Goal: Check status: Check status

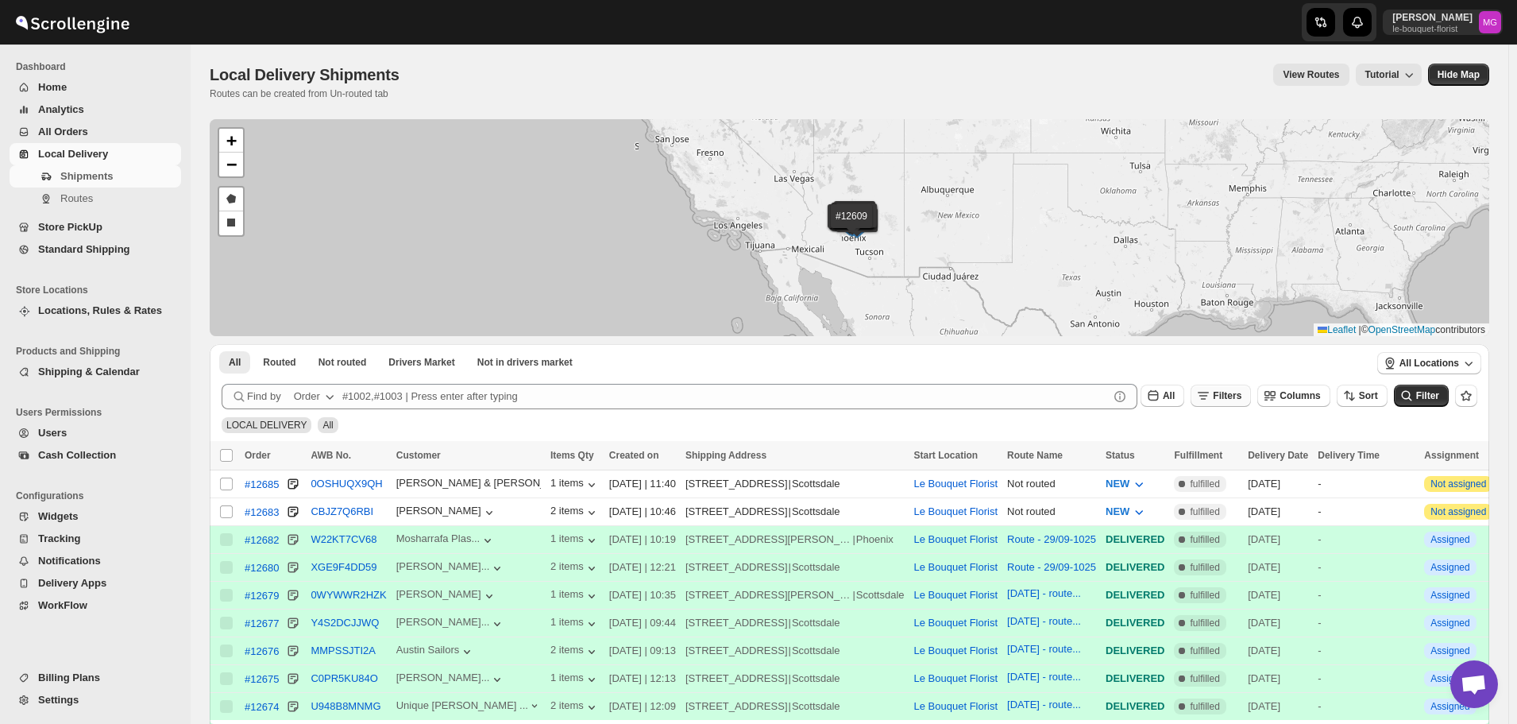
click at [1242, 392] on span "Filters" at bounding box center [1227, 395] width 29 height 11
click at [1234, 463] on span "Add Filter" at bounding box center [1243, 458] width 44 height 13
click at [1124, 456] on button "Select" at bounding box center [1148, 459] width 119 height 22
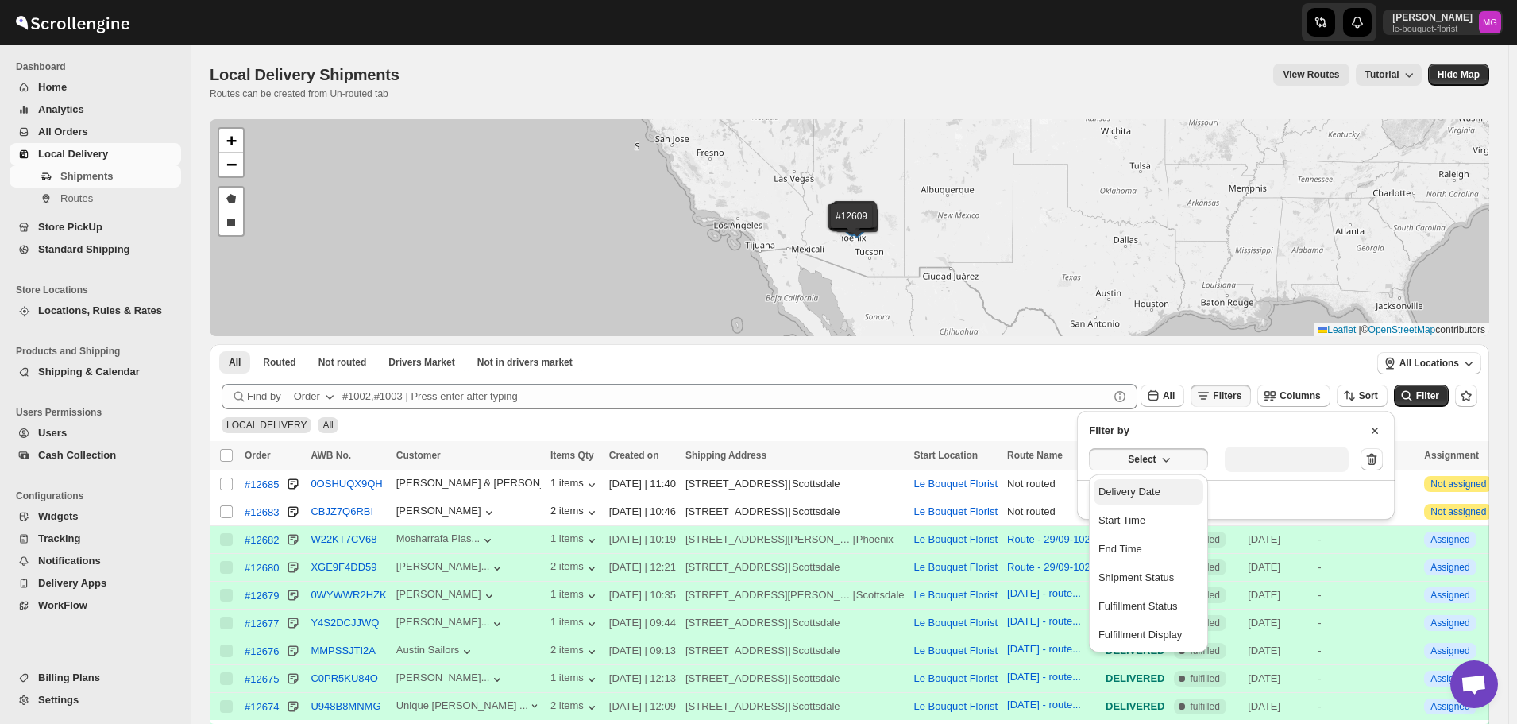
click at [1141, 492] on div "Delivery Date" at bounding box center [1130, 492] width 62 height 16
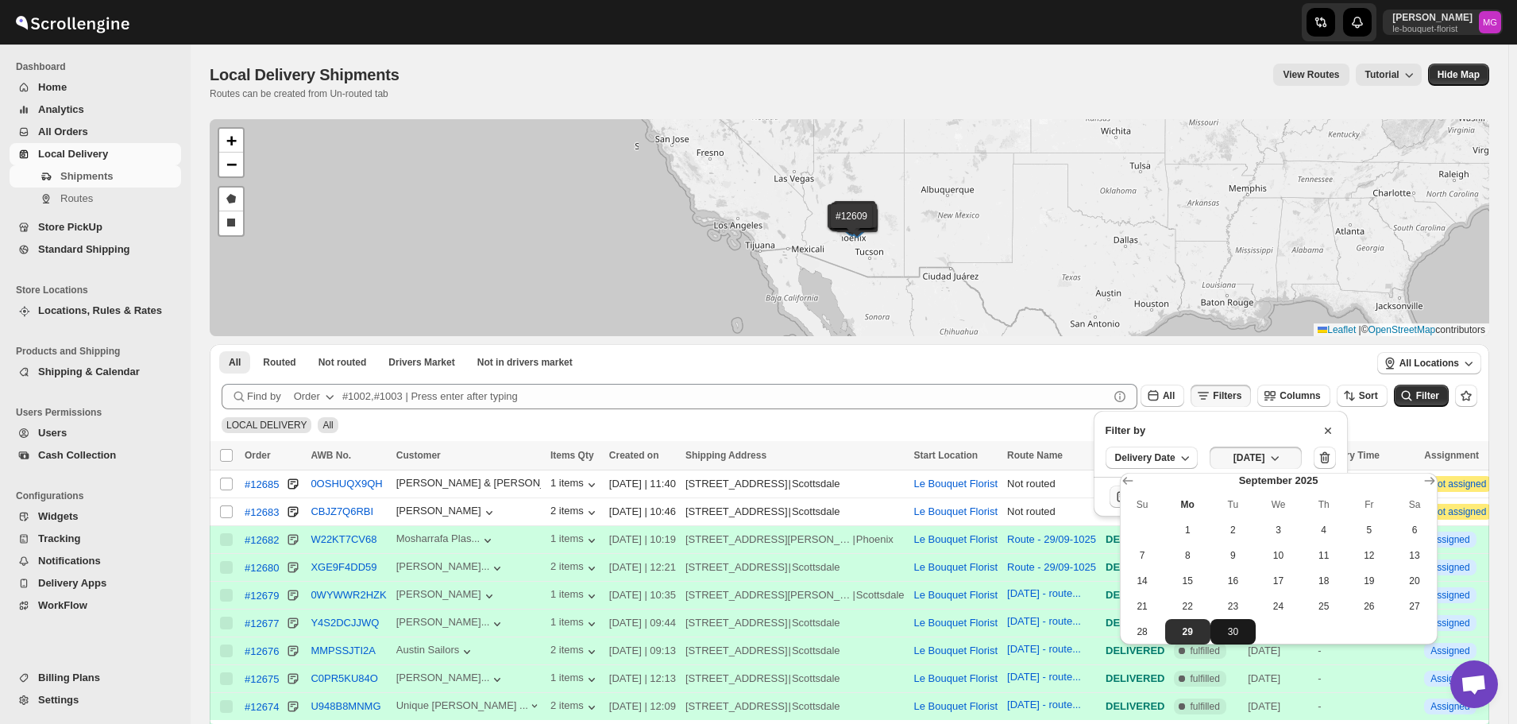
click at [1230, 634] on span "30" at bounding box center [1233, 631] width 33 height 13
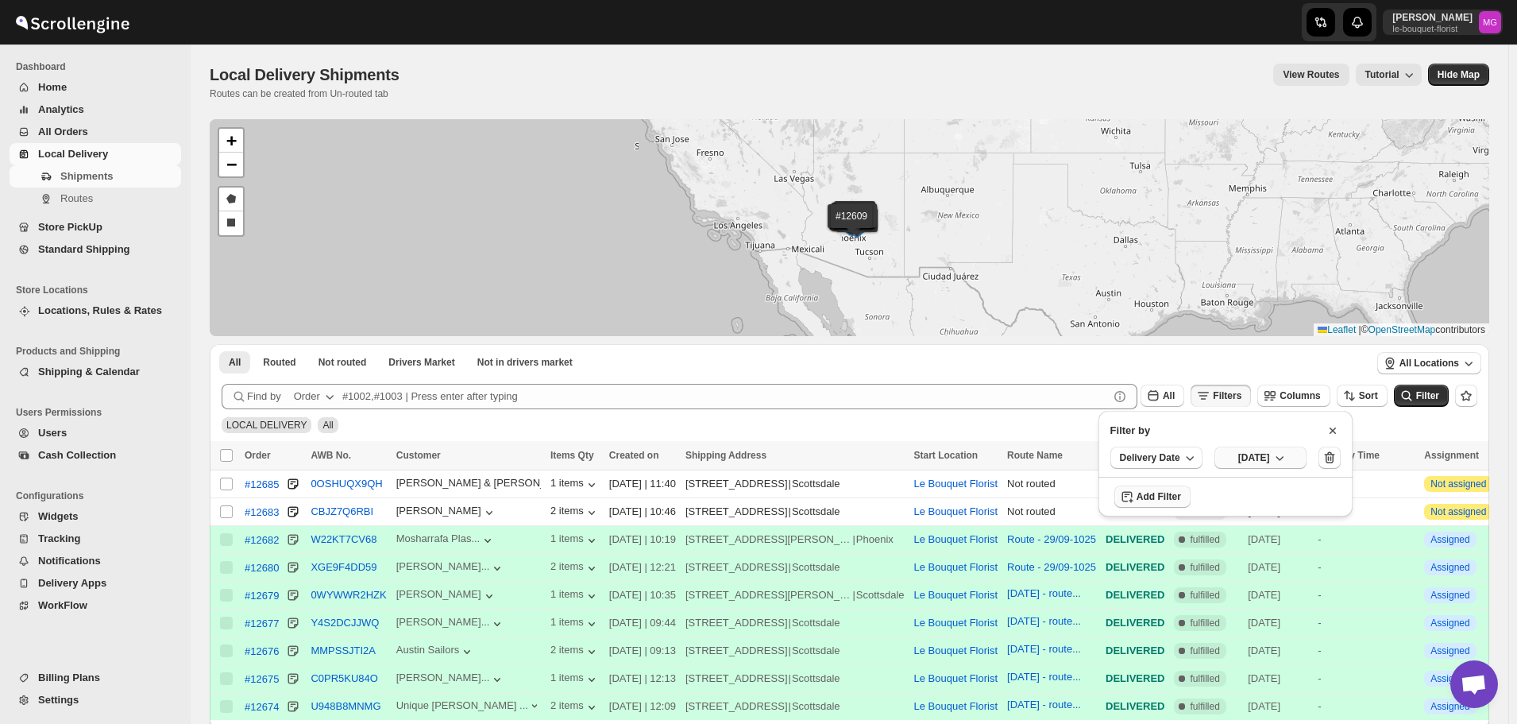
click at [1270, 462] on span "Tue Sep 30 2025" at bounding box center [1254, 457] width 32 height 13
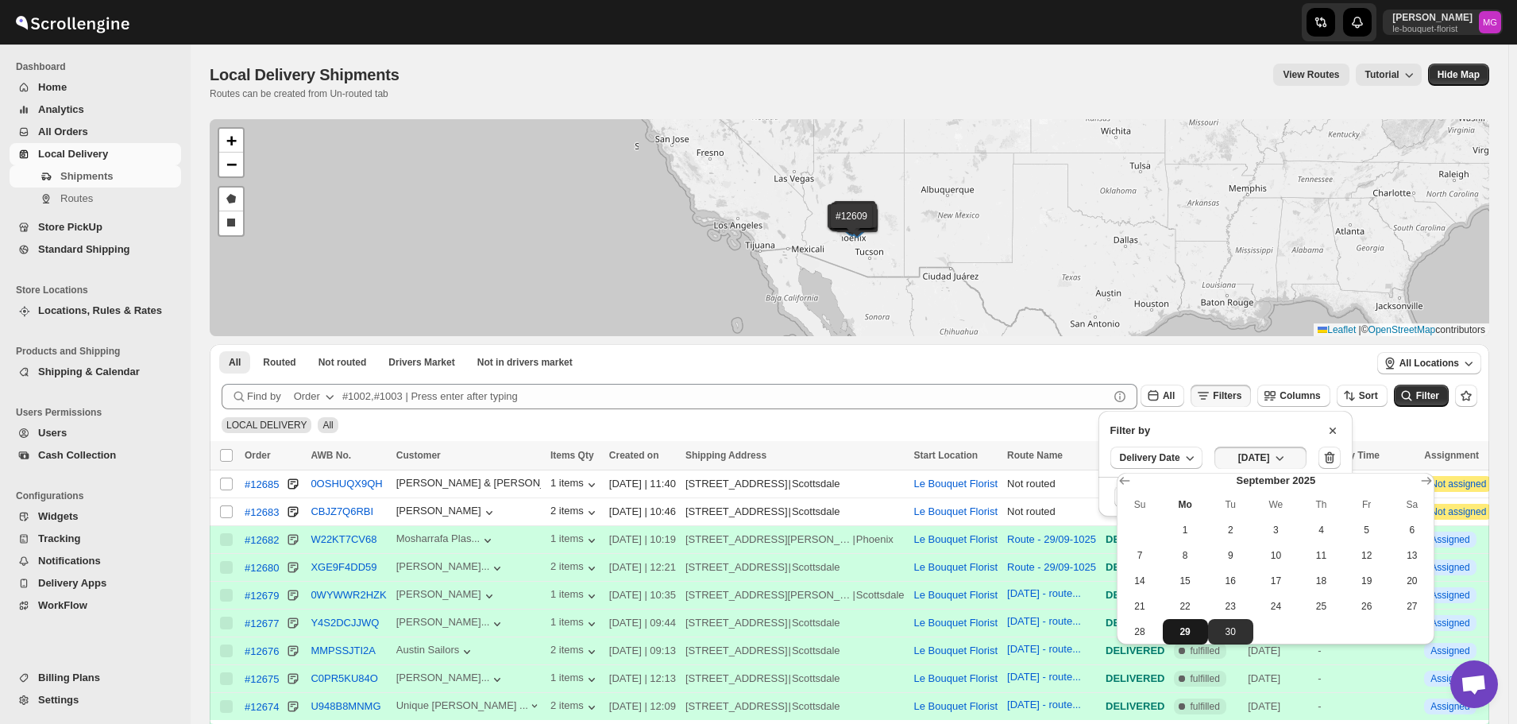
click at [1198, 630] on span "29" at bounding box center [1185, 631] width 33 height 13
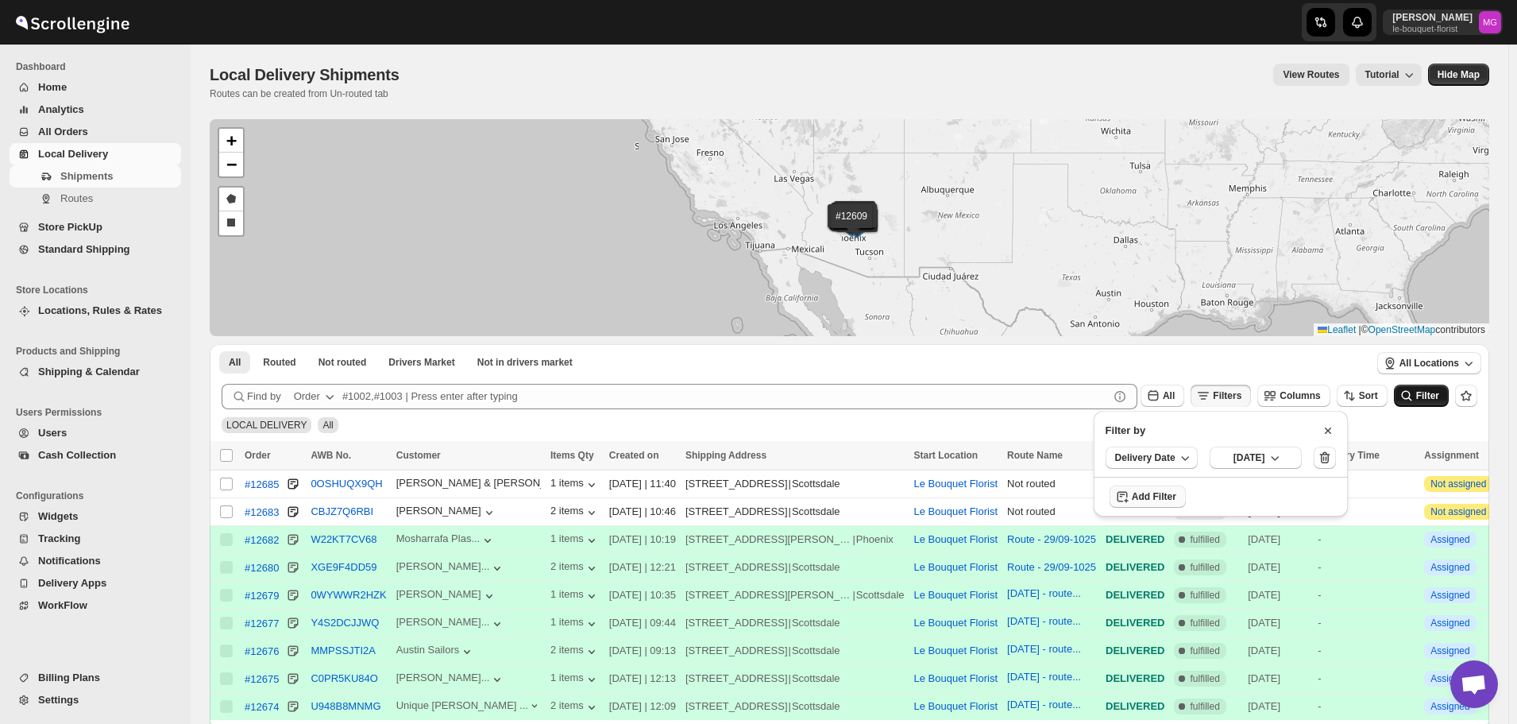
click at [1439, 396] on span "Filter" at bounding box center [1427, 395] width 23 height 11
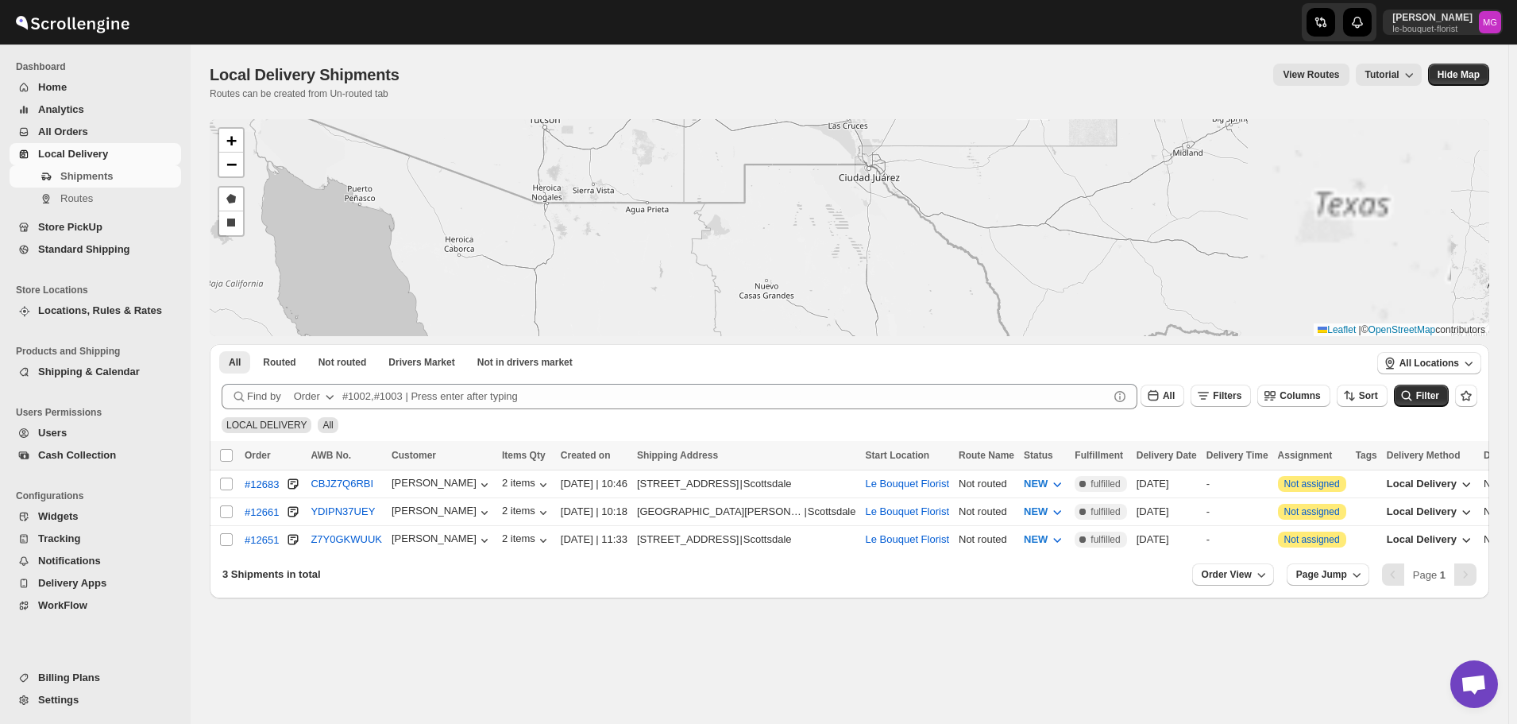
drag, startPoint x: 758, startPoint y: 221, endPoint x: 1120, endPoint y: 471, distance: 440.2
click at [1106, 468] on div "#12683 #12661 #12651 + − Draw a polygon Draw a rectangle Leaflet | © OpenStreet…" at bounding box center [850, 358] width 1280 height 479
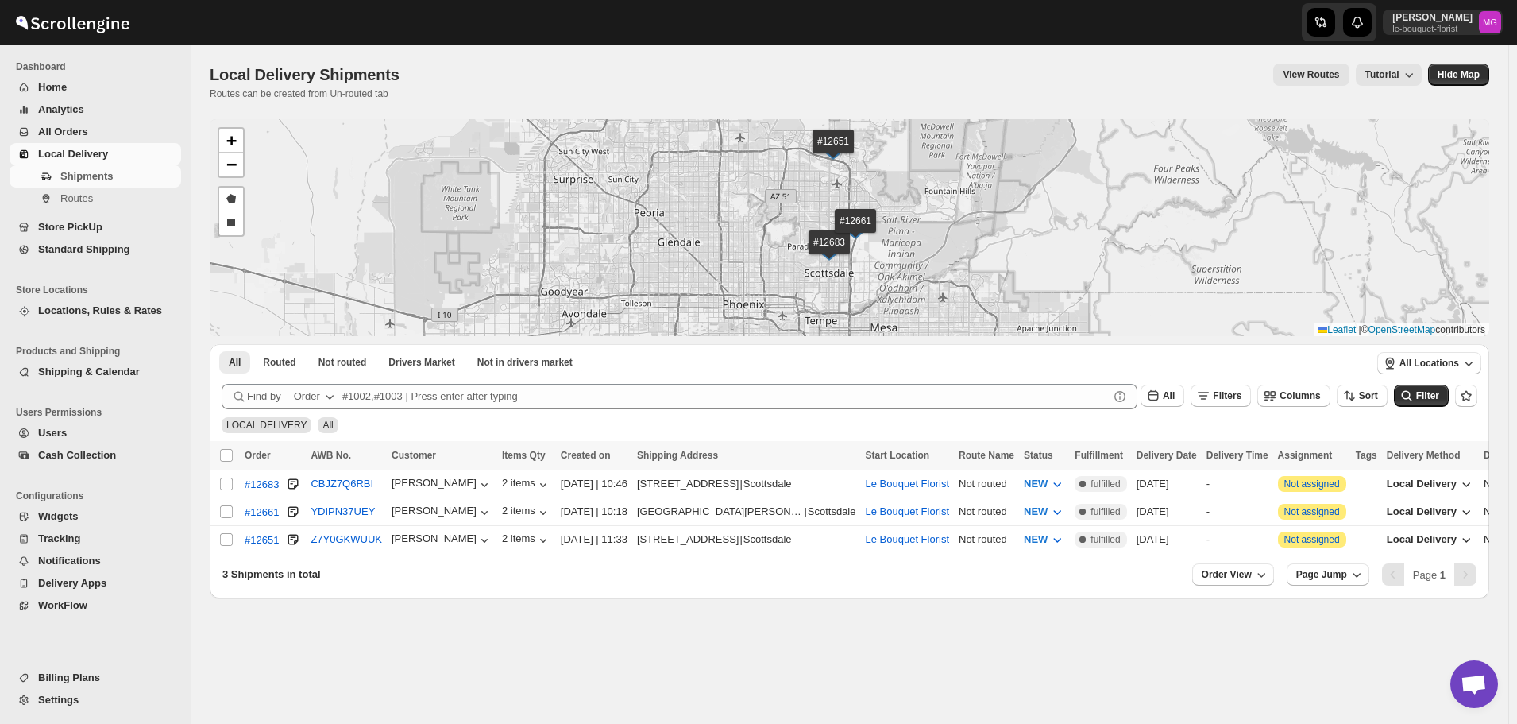
drag, startPoint x: 852, startPoint y: 276, endPoint x: 858, endPoint y: 293, distance: 18.6
click at [852, 284] on div "#12683 #12661 #12651 + − Draw a polygon Draw a rectangle Leaflet | © OpenStreet…" at bounding box center [850, 227] width 1280 height 217
click at [1230, 407] on div "Find by Order All Filters Columns Sort" at bounding box center [805, 396] width 1166 height 25
click at [1230, 406] on button "Filters" at bounding box center [1221, 395] width 60 height 22
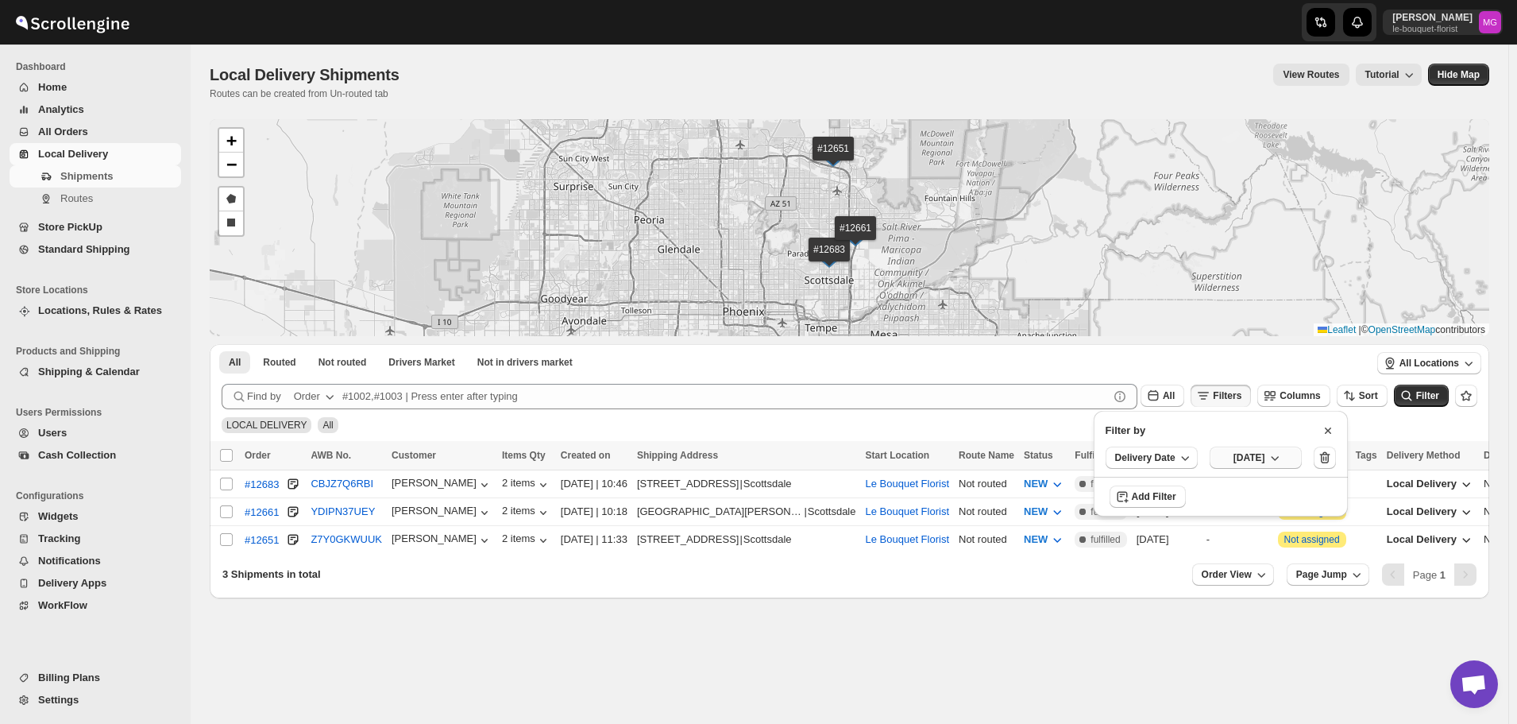
click at [1249, 458] on span "Mon Sep 29 2025" at bounding box center [1250, 457] width 32 height 13
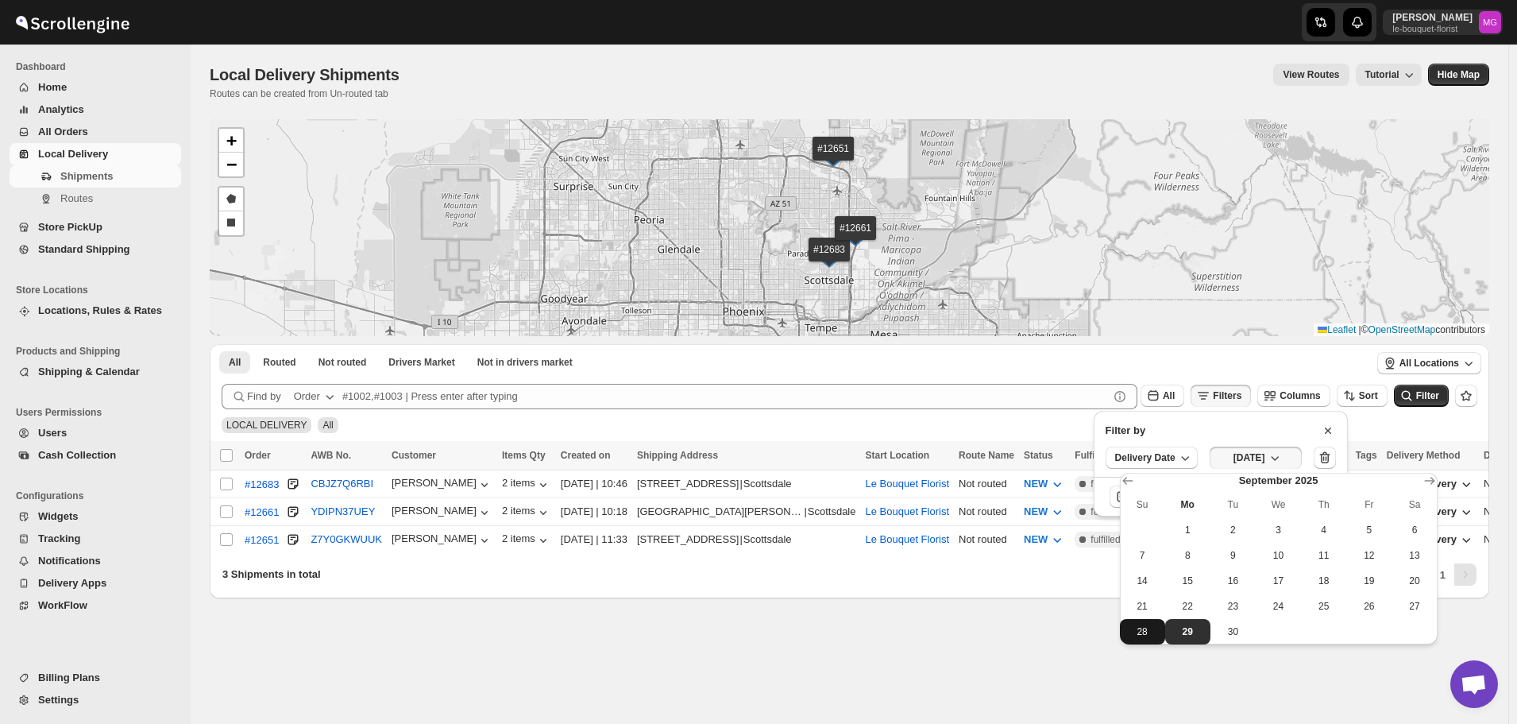
click at [1149, 631] on span "28" at bounding box center [1142, 631] width 33 height 13
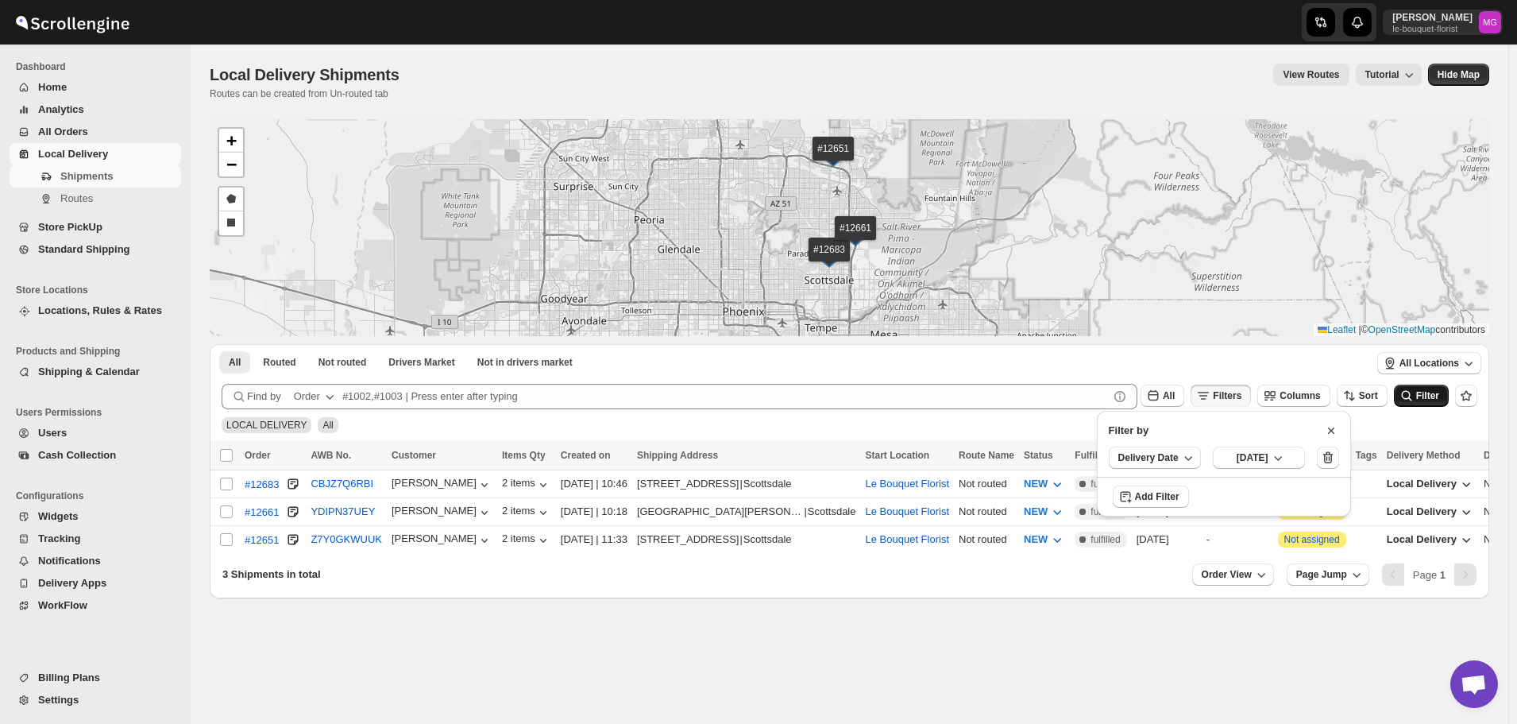
click at [1433, 403] on button "Filter" at bounding box center [1421, 395] width 55 height 22
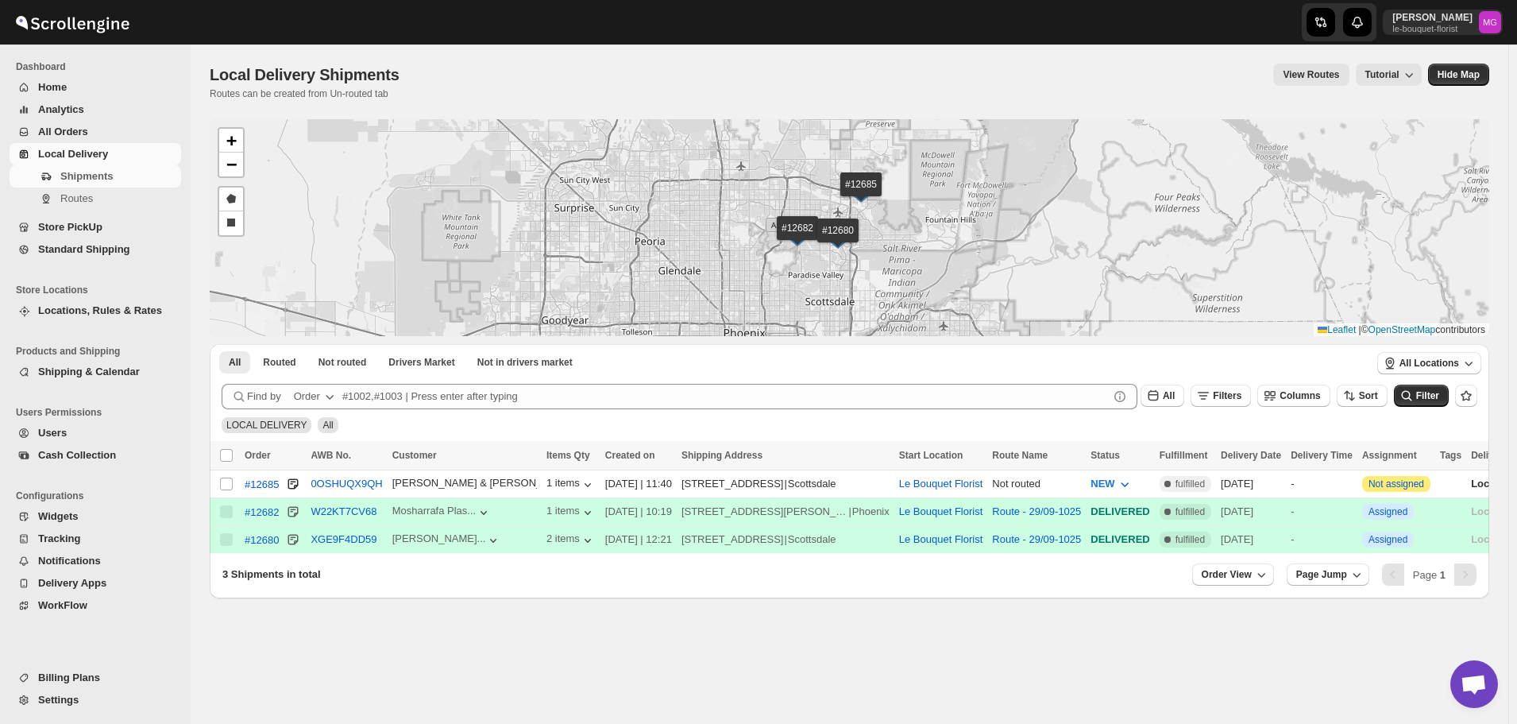
drag, startPoint x: 989, startPoint y: 229, endPoint x: 990, endPoint y: 255, distance: 26.2
click at [990, 255] on div "#12685 #12682 #12680 + − Draw a polygon Draw a rectangle Leaflet | © OpenStreet…" at bounding box center [850, 227] width 1280 height 217
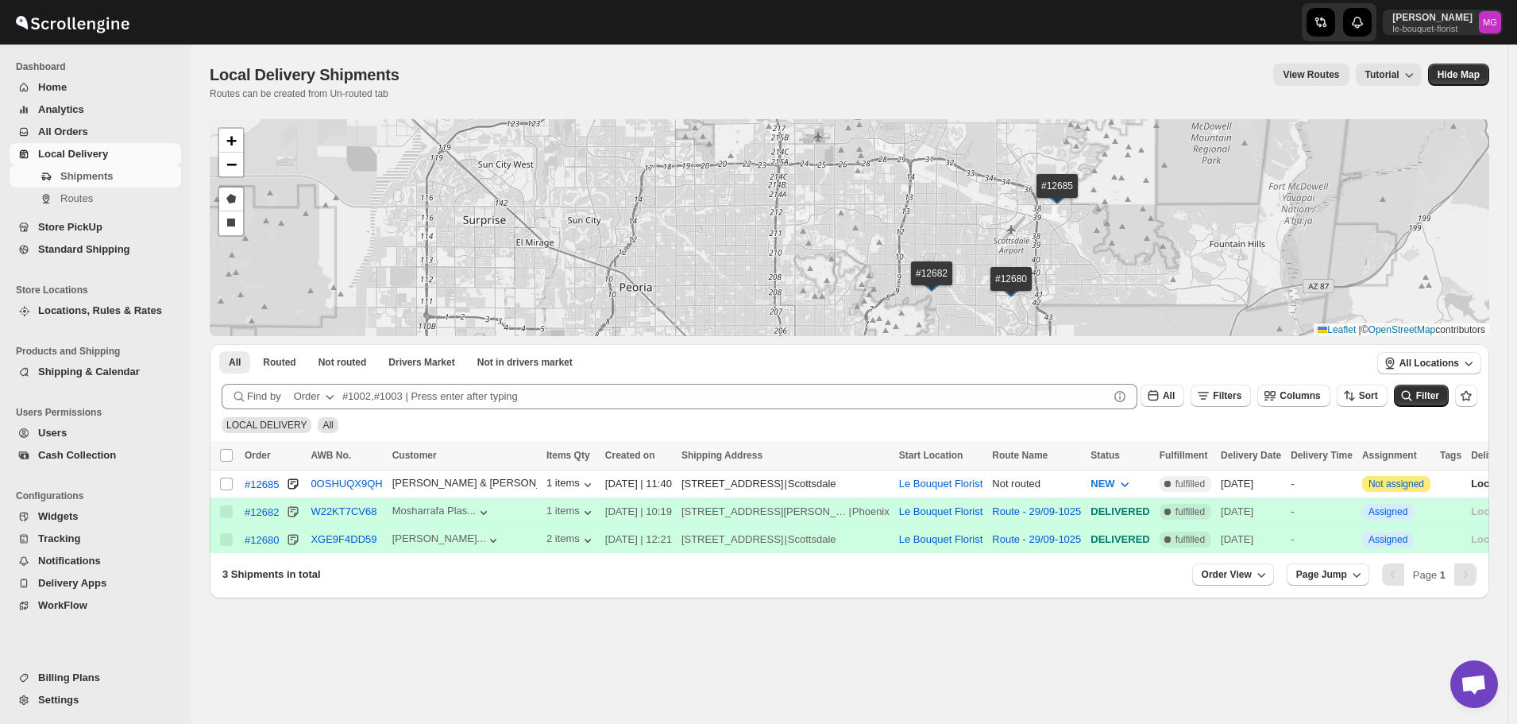
drag, startPoint x: 1205, startPoint y: 227, endPoint x: 1103, endPoint y: 237, distance: 102.9
click at [1103, 237] on div "#12685 #12682 #12680 + − Draw a polygon Draw a rectangle Leaflet | © OpenStreet…" at bounding box center [850, 227] width 1280 height 217
